Goal: Transaction & Acquisition: Purchase product/service

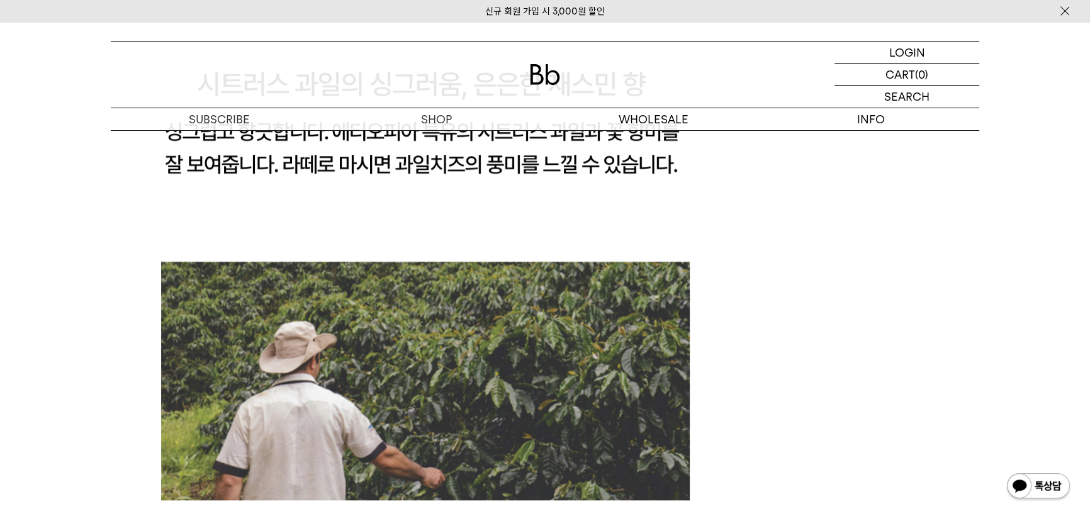
scroll to position [950, 0]
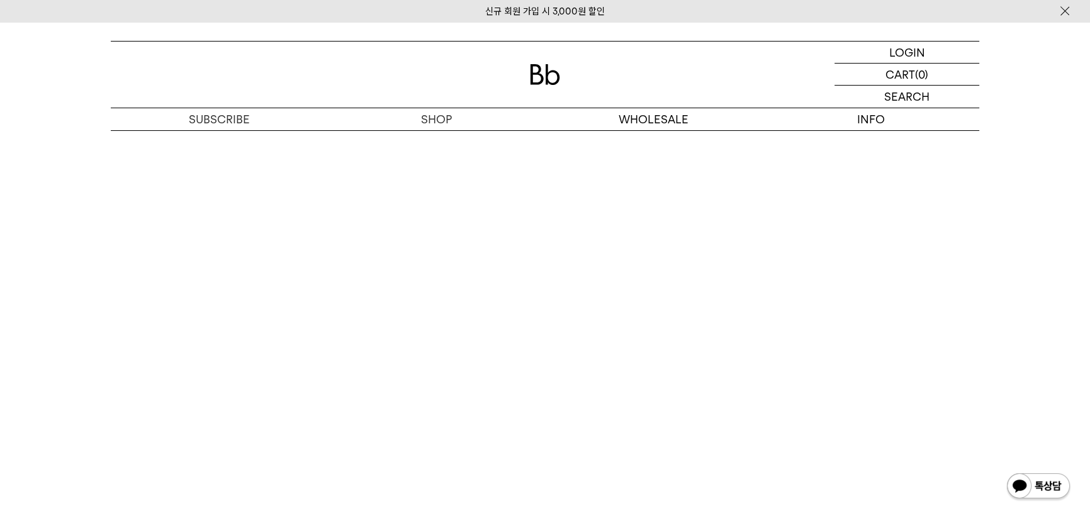
scroll to position [3152, 0]
drag, startPoint x: 1095, startPoint y: 79, endPoint x: 1060, endPoint y: 534, distance: 455.8
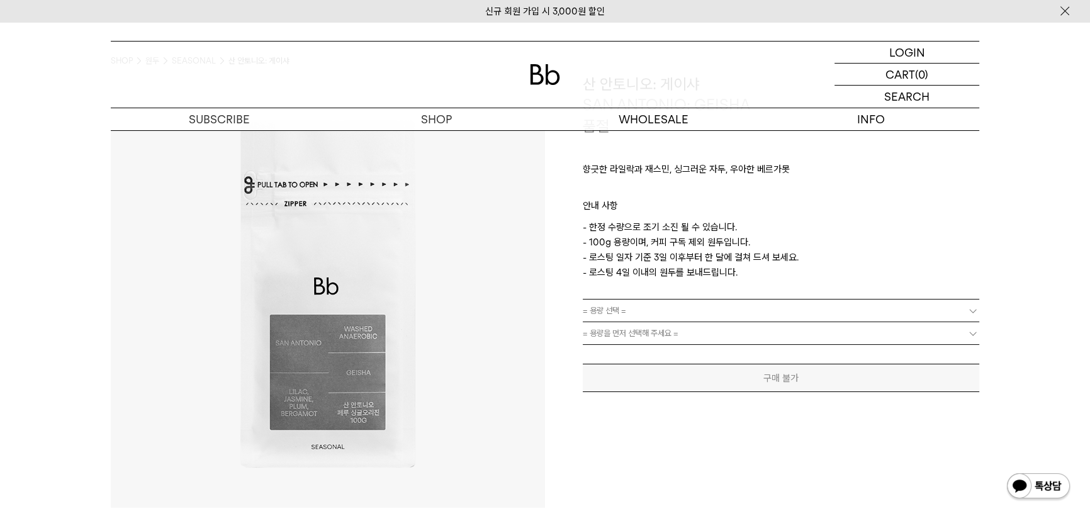
scroll to position [0, 0]
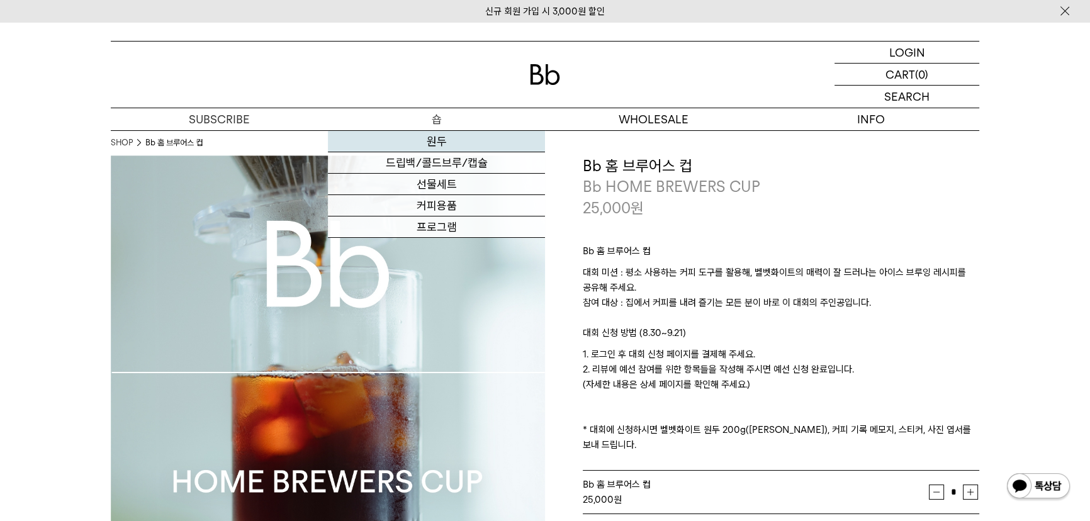
click at [444, 134] on link "원두" at bounding box center [436, 141] width 217 height 21
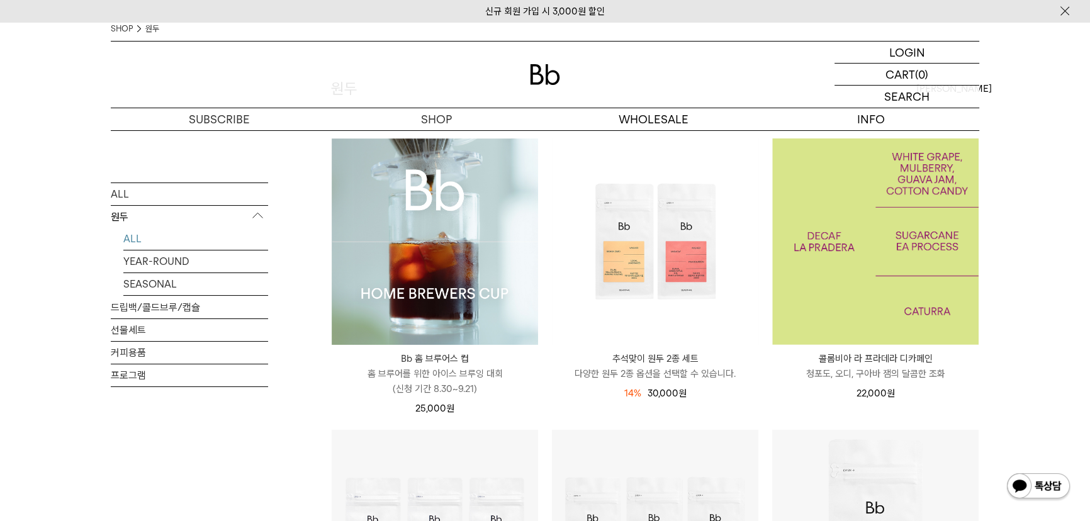
click at [835, 269] on img at bounding box center [875, 241] width 206 height 206
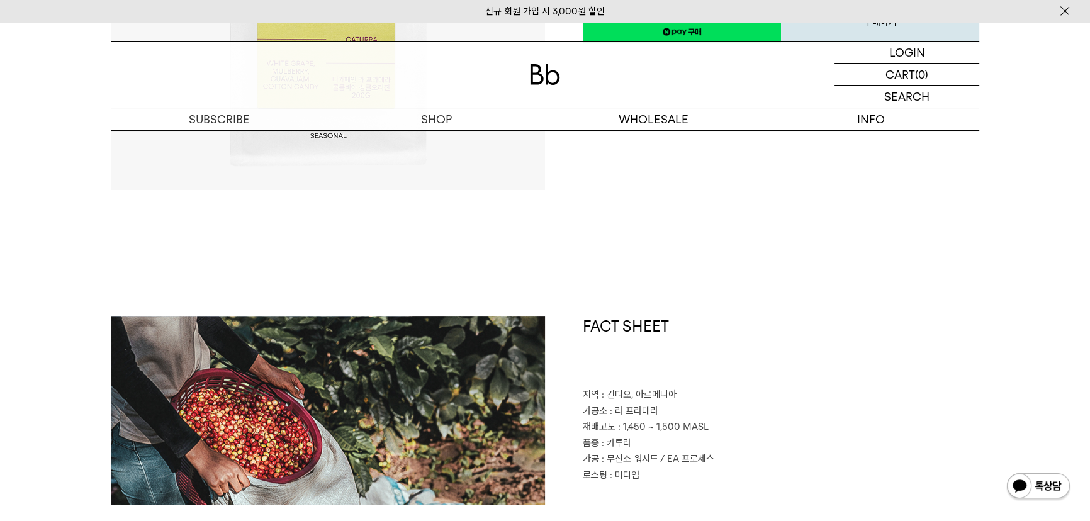
scroll to position [400, 0]
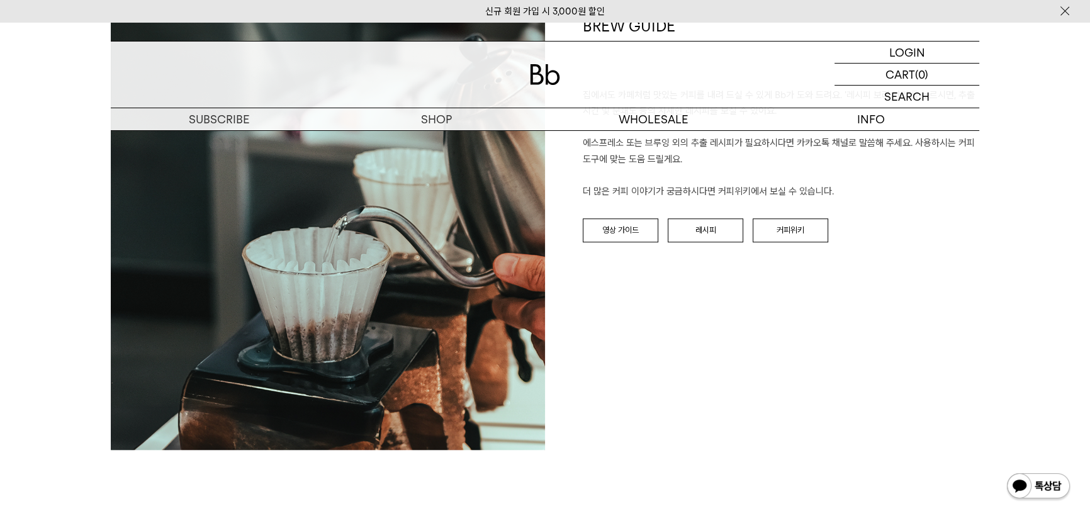
scroll to position [1373, 0]
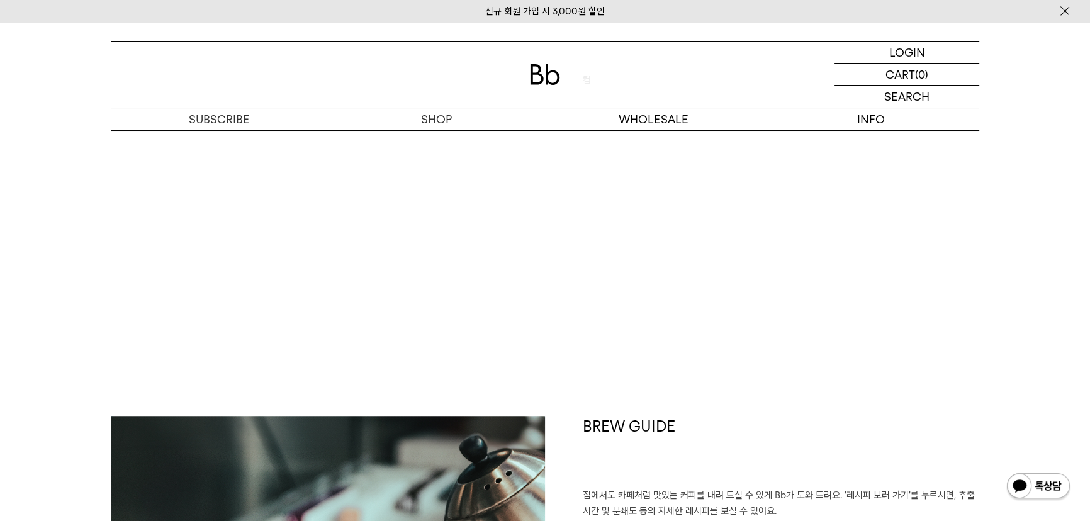
scroll to position [858, 0]
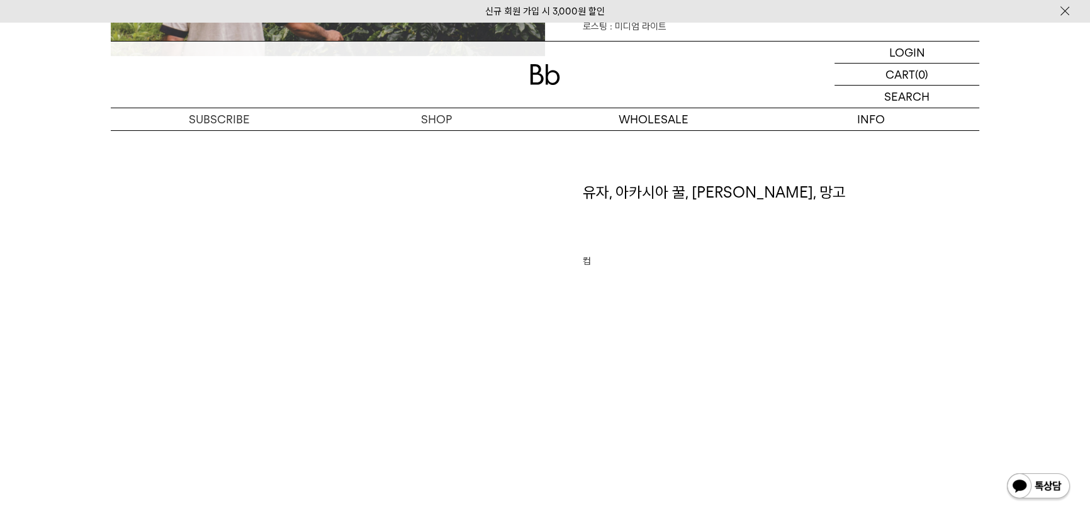
scroll to position [801, 0]
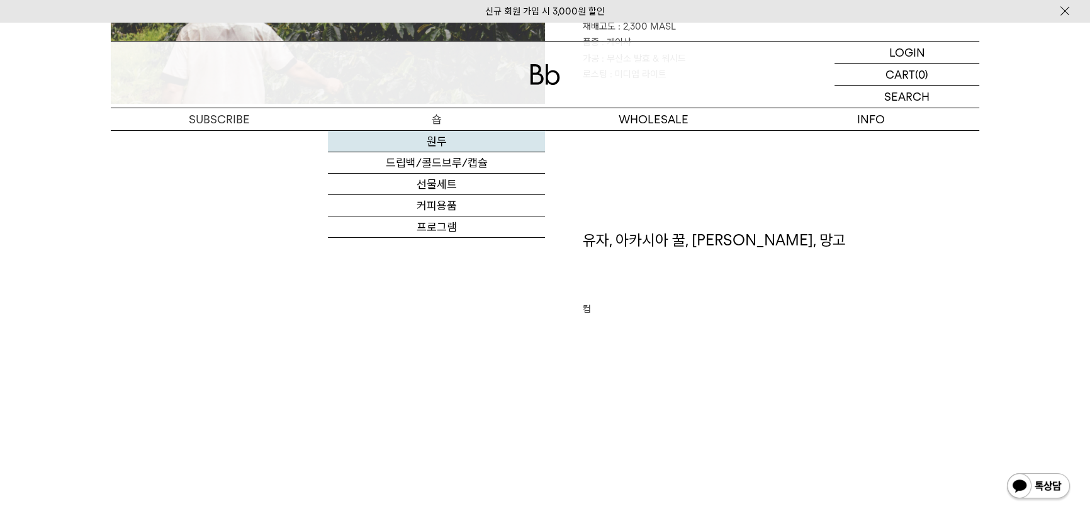
click at [423, 138] on link "원두" at bounding box center [436, 141] width 217 height 21
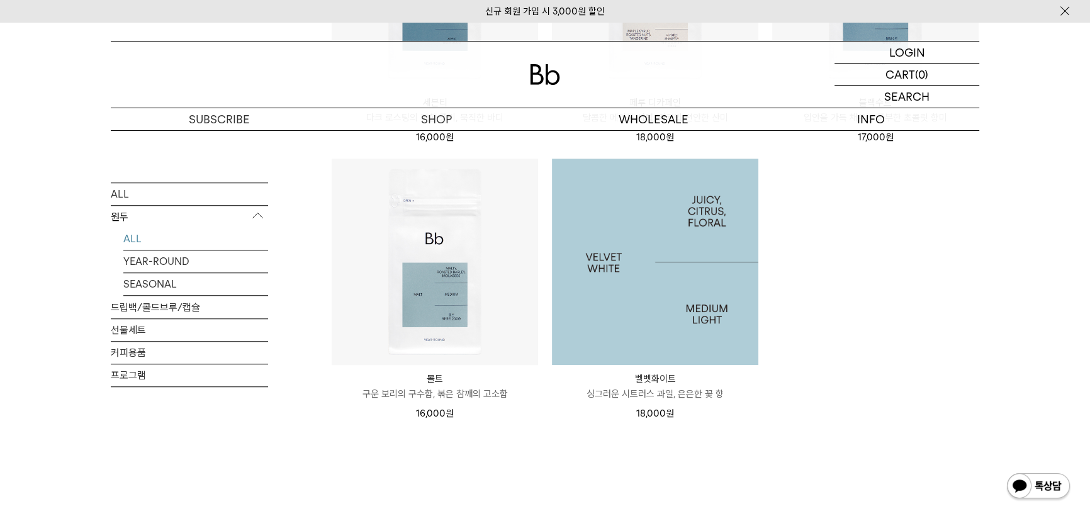
scroll to position [1259, 0]
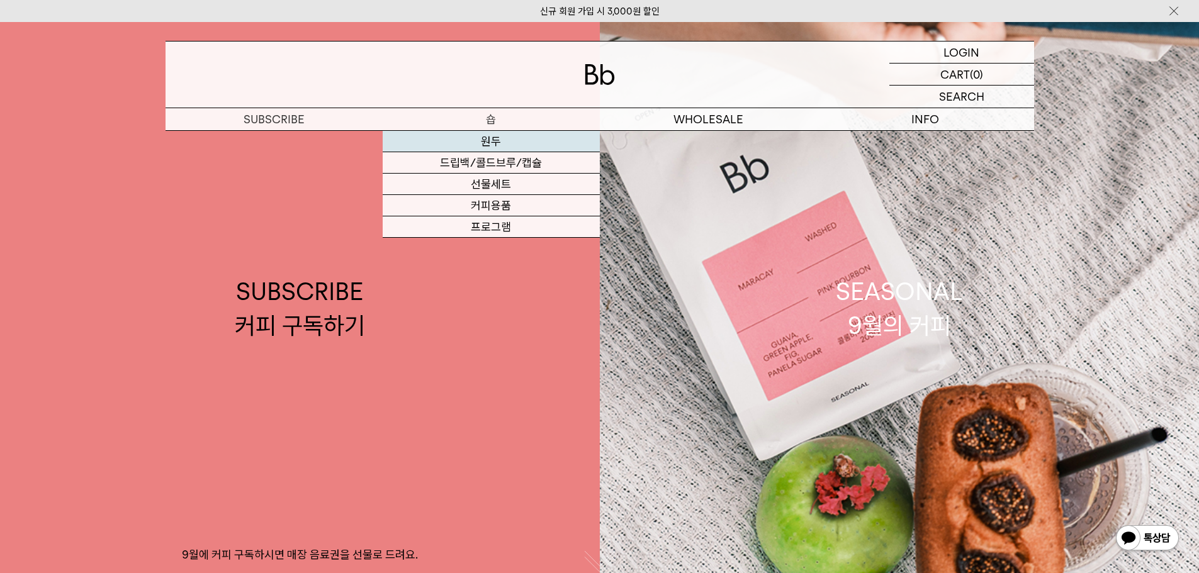
click at [482, 142] on link "원두" at bounding box center [491, 141] width 217 height 21
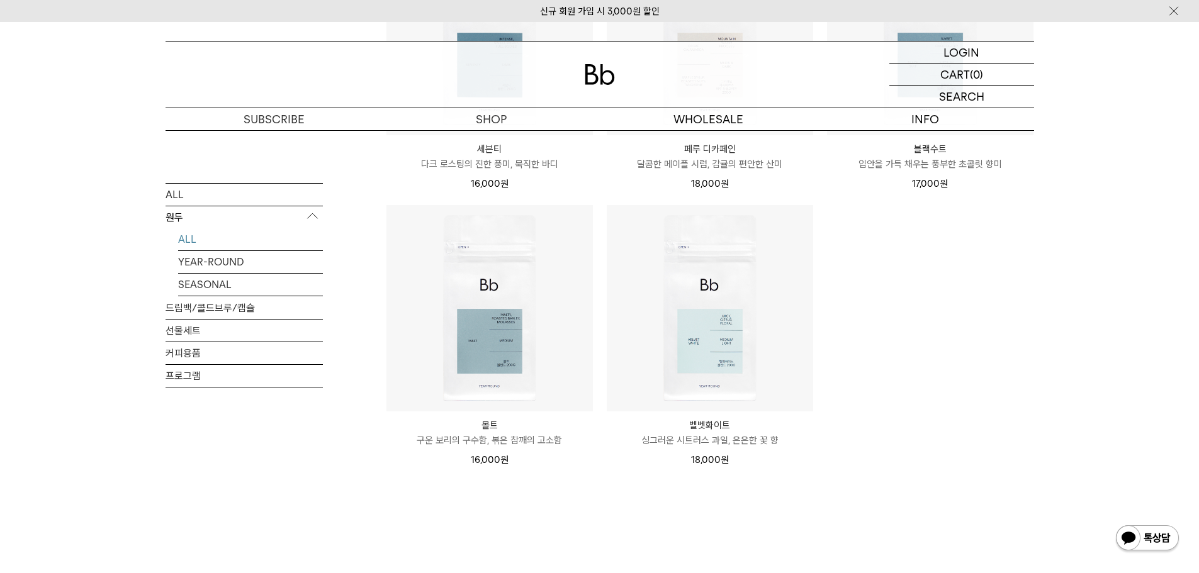
scroll to position [1007, 0]
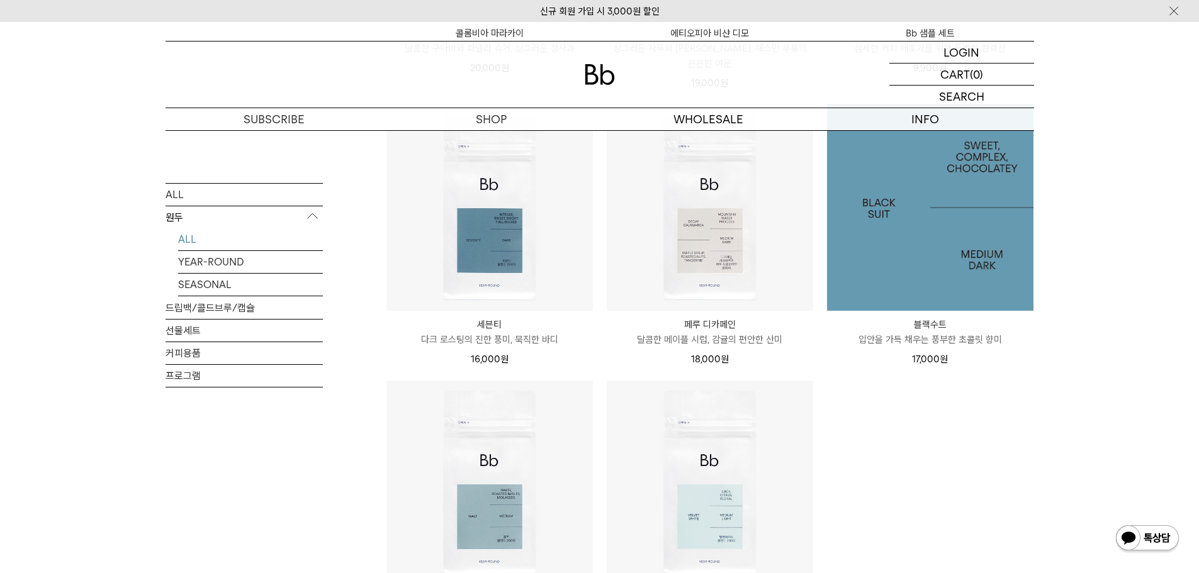
click at [899, 232] on img at bounding box center [930, 207] width 206 height 206
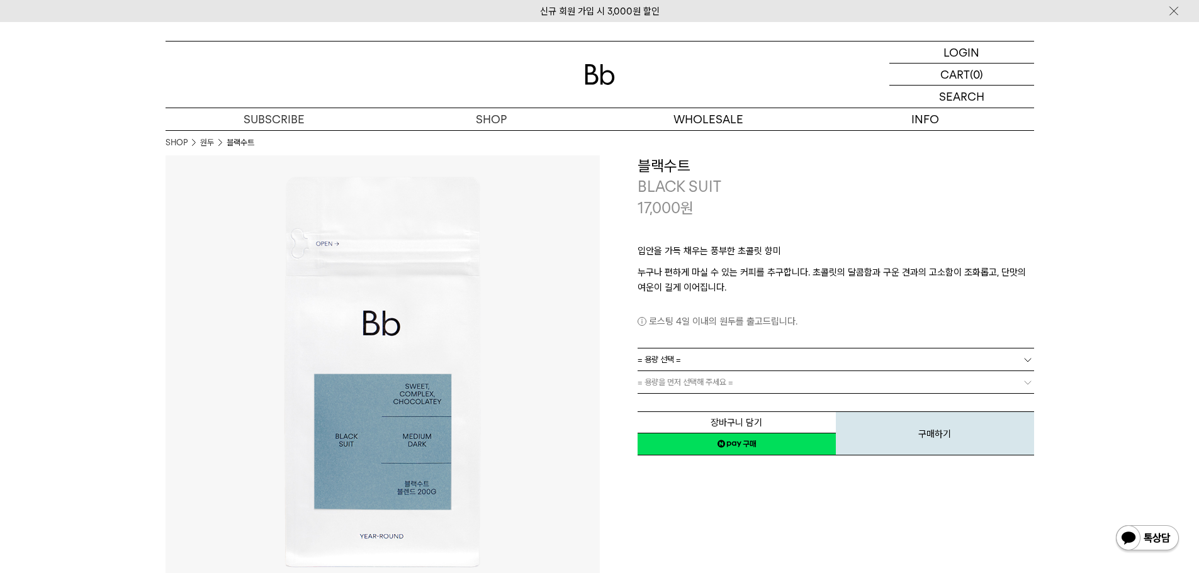
click at [735, 368] on link "= 용량 선택 =" at bounding box center [836, 360] width 397 height 22
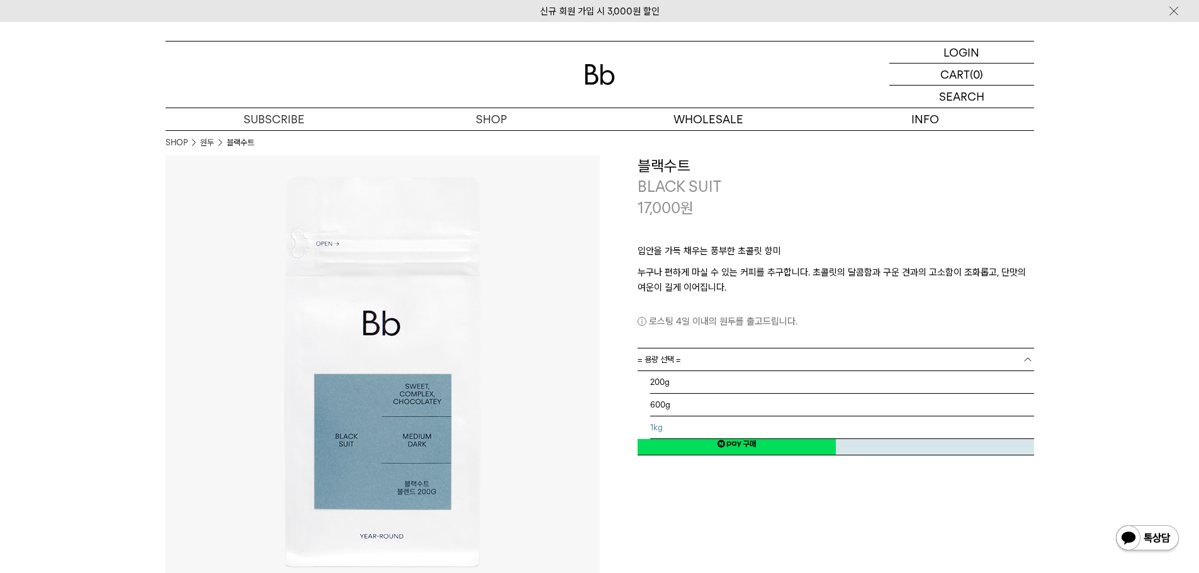
click at [710, 427] on li "1kg" at bounding box center [842, 428] width 384 height 23
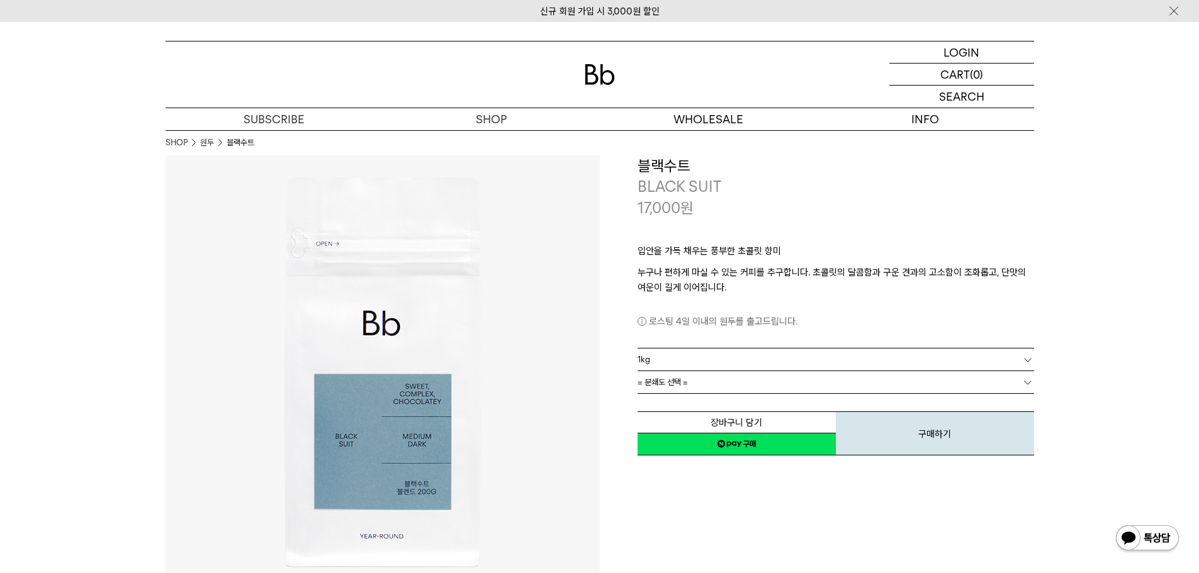
click at [765, 381] on link "= 분쇄도 선택 =" at bounding box center [836, 382] width 397 height 22
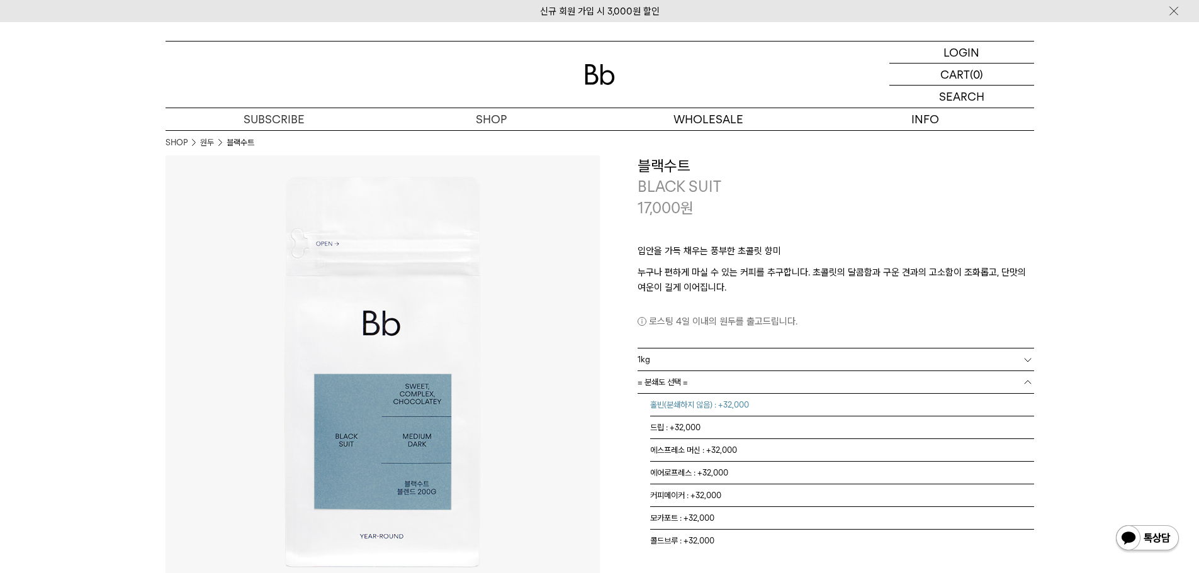
click at [727, 414] on li "홀빈(분쇄하지 않음) : +32,000" at bounding box center [842, 405] width 384 height 23
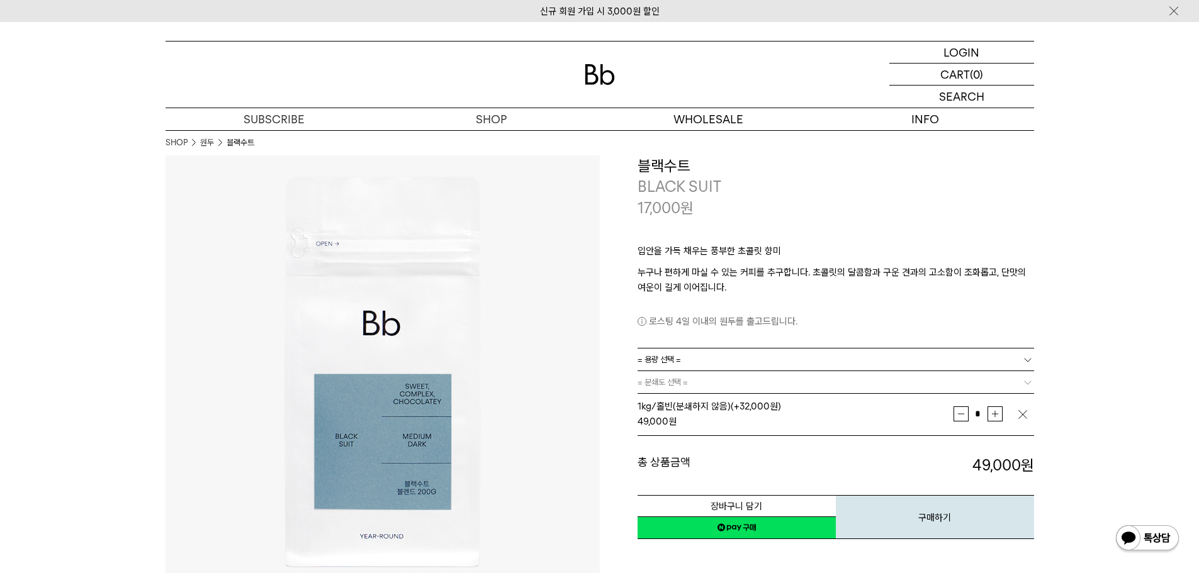
click at [996, 417] on button "증가" at bounding box center [995, 414] width 15 height 15
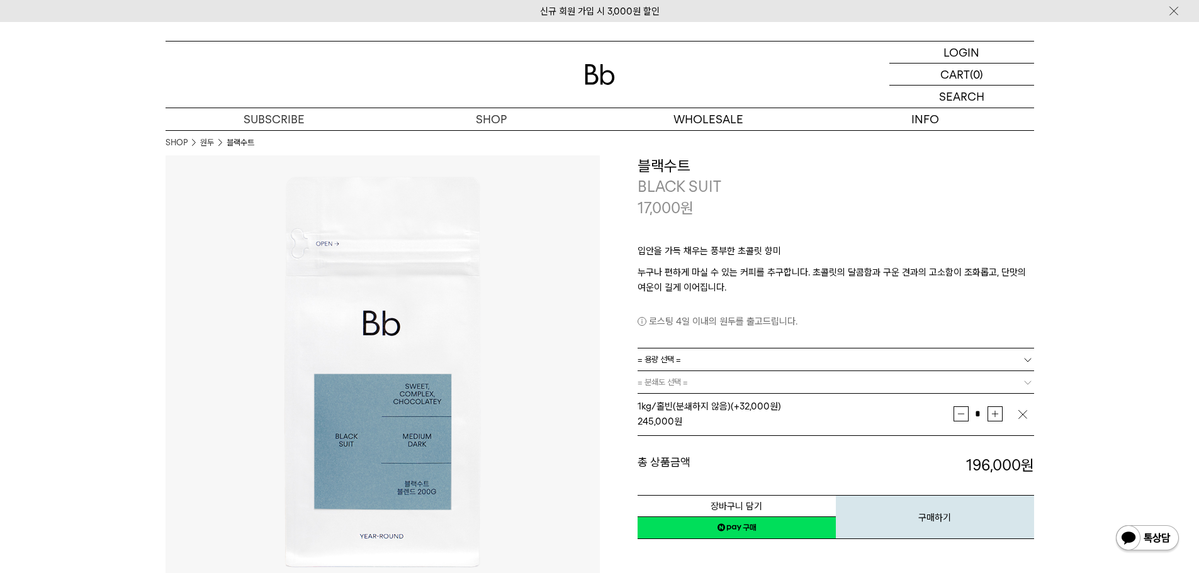
type input "*"
